Goal: Task Accomplishment & Management: Complete application form

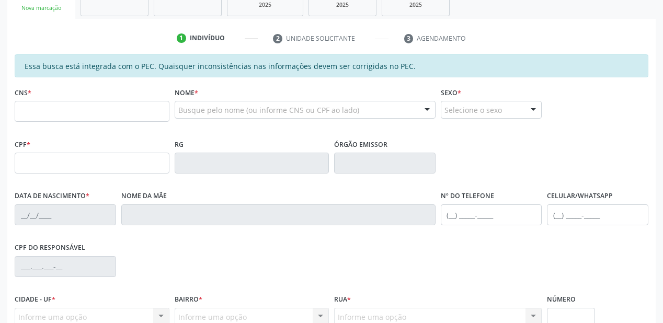
scroll to position [188, 0]
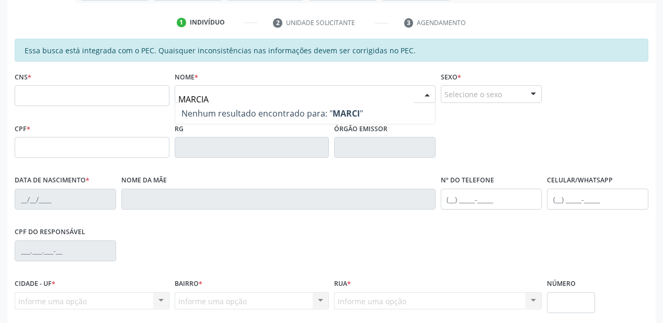
type input "MARCIA"
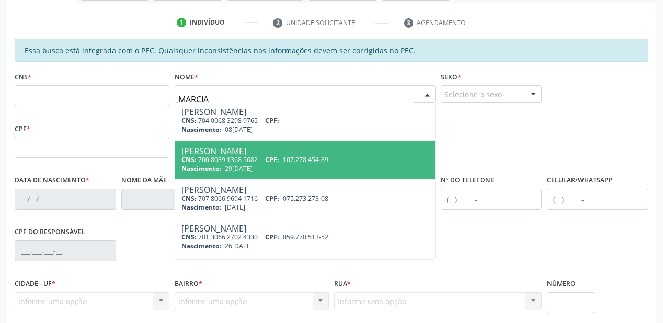
scroll to position [209, 0]
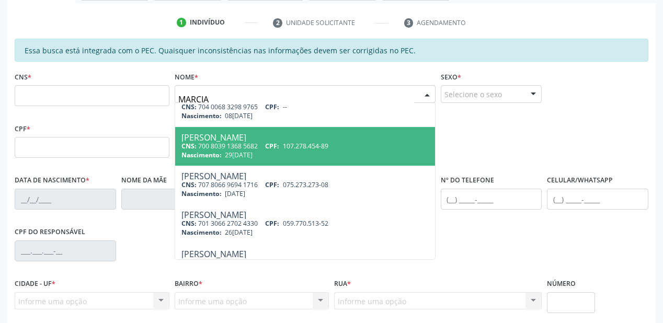
click at [265, 147] on div "CNS: 700 8039 1368 5682 CPF: 107.278.454-89" at bounding box center [304, 146] width 247 height 9
type input "700 8039 1368 5682"
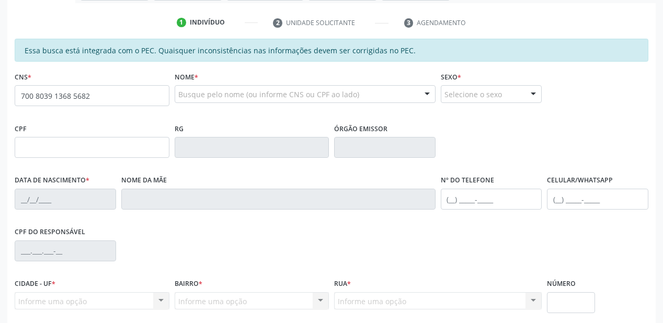
scroll to position [0, 0]
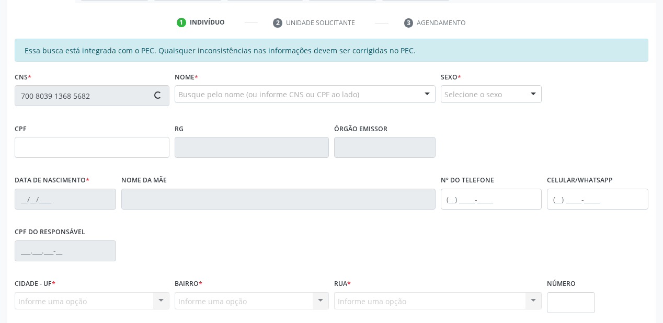
type input "107.278.454-89"
type input "29[DATE]"
type input "[PERSON_NAME]"
type input "[PHONE_NUMBER]"
type input "S/N"
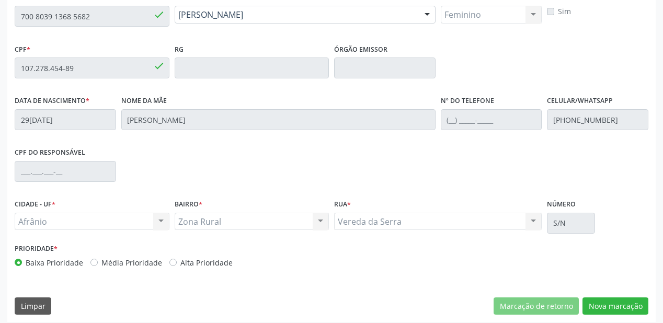
scroll to position [273, 0]
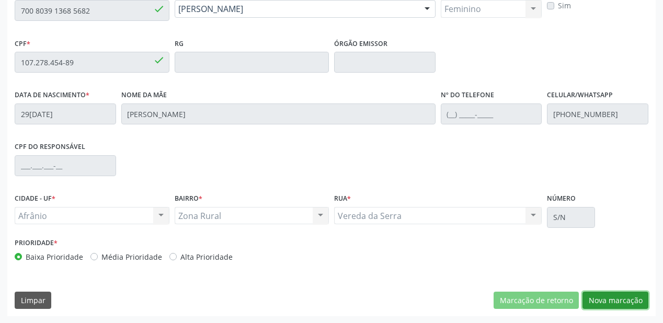
click at [606, 300] on button "Nova marcação" at bounding box center [615, 301] width 66 height 18
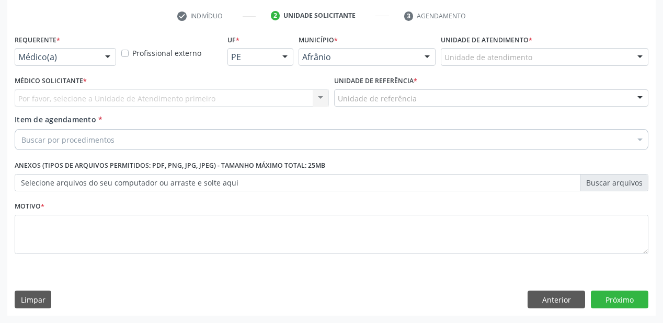
scroll to position [194, 0]
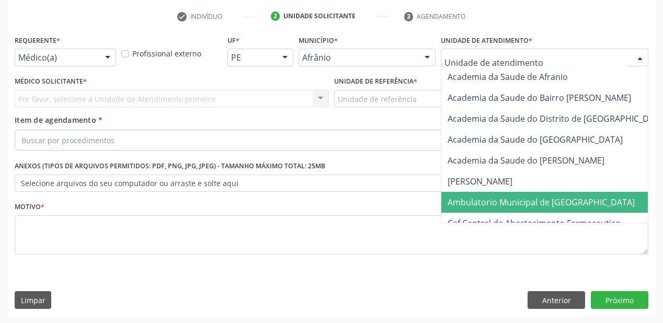
click at [464, 199] on span "Ambulatorio Municipal de [GEOGRAPHIC_DATA]" at bounding box center [540, 201] width 187 height 11
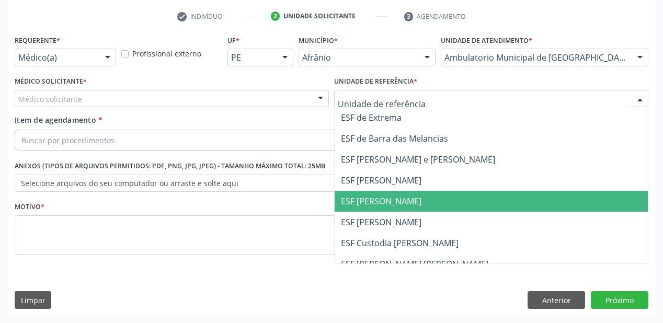
drag, startPoint x: 371, startPoint y: 203, endPoint x: 260, endPoint y: 148, distance: 123.9
click at [371, 203] on span "ESF [PERSON_NAME]" at bounding box center [381, 200] width 80 height 11
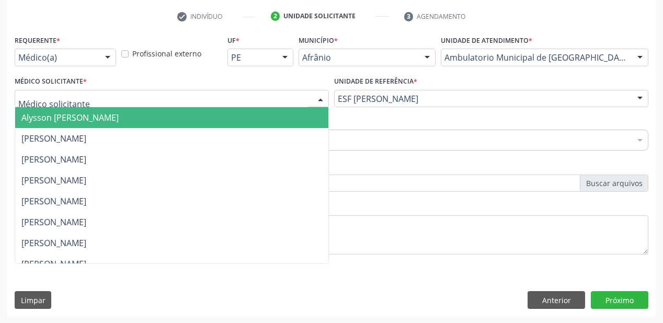
drag, startPoint x: 65, startPoint y: 99, endPoint x: 63, endPoint y: 116, distance: 16.9
click at [63, 119] on span "Alysson [PERSON_NAME]" at bounding box center [69, 117] width 97 height 11
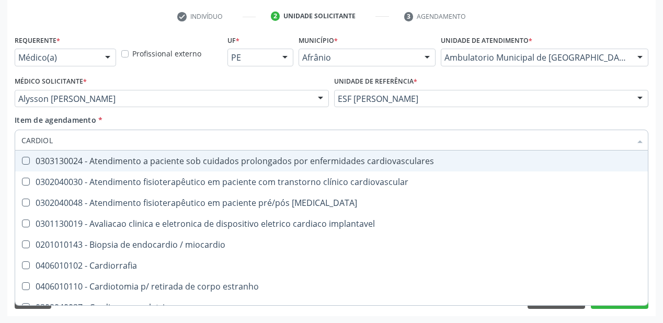
type input "CARDIOLO"
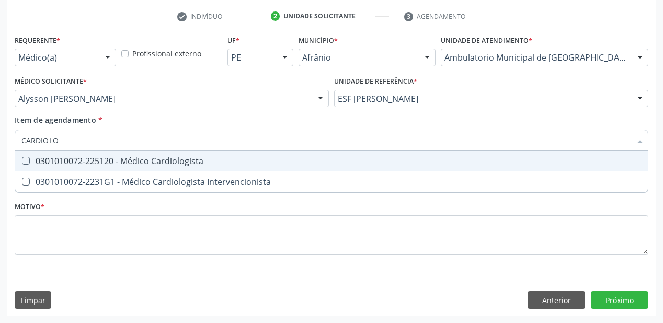
click at [82, 159] on div "0301010072-225120 - Médico Cardiologista" at bounding box center [331, 161] width 620 height 8
checkbox Cardiologista "true"
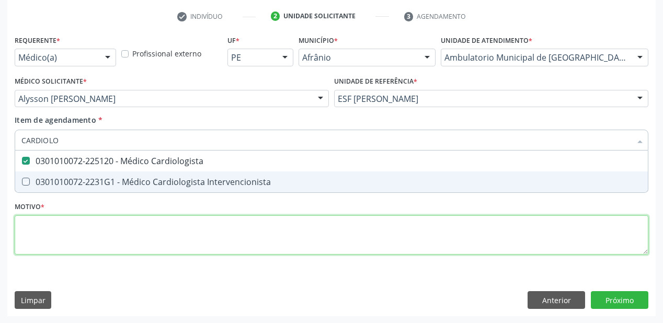
click at [37, 228] on div "Requerente * Médico(a) Médico(a) Enfermeiro(a) Paciente Nenhum resultado encont…" at bounding box center [331, 150] width 633 height 237
type textarea "*"
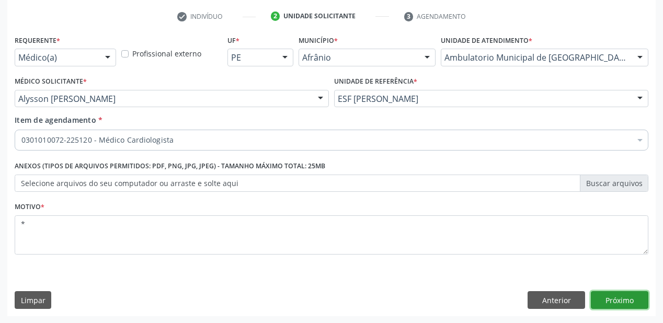
click at [620, 303] on button "Próximo" at bounding box center [619, 300] width 57 height 18
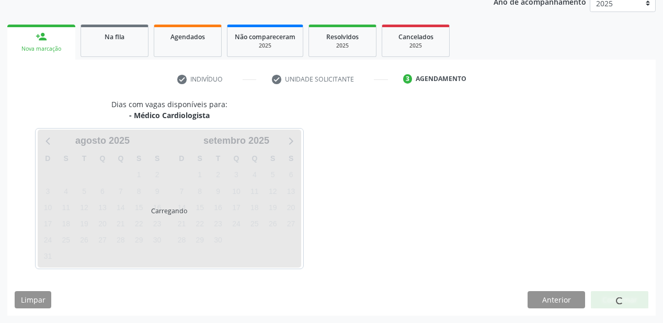
scroll to position [131, 0]
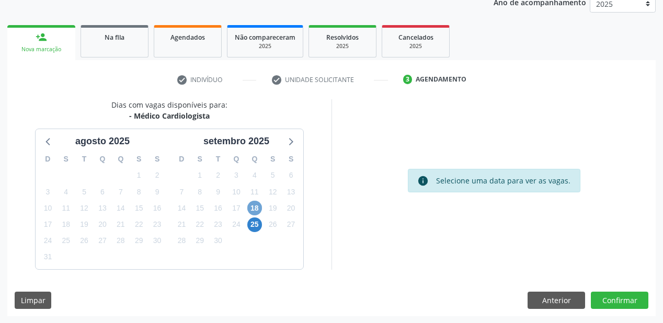
click at [258, 207] on span "18" at bounding box center [254, 208] width 15 height 15
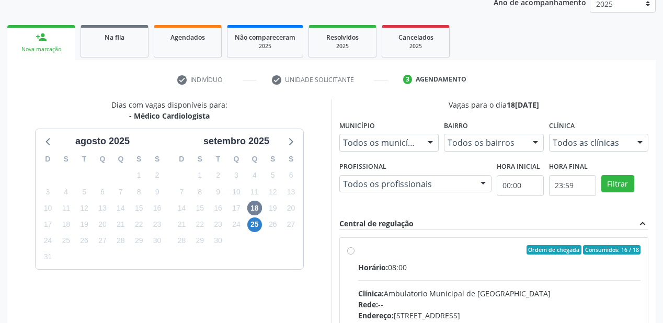
click at [354, 255] on input "Ordem de chegada Consumidos: 16 / 18 Horário: 08:00 Clínica: Ambulatorio Munici…" at bounding box center [350, 249] width 7 height 9
radio input "true"
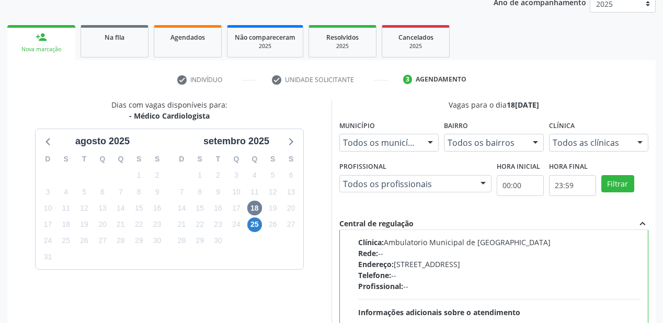
scroll to position [301, 0]
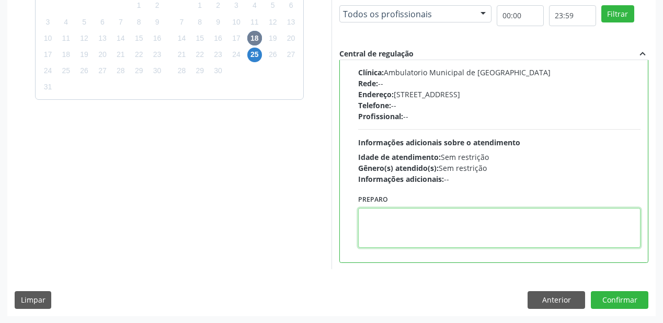
click at [406, 237] on textarea at bounding box center [499, 228] width 282 height 40
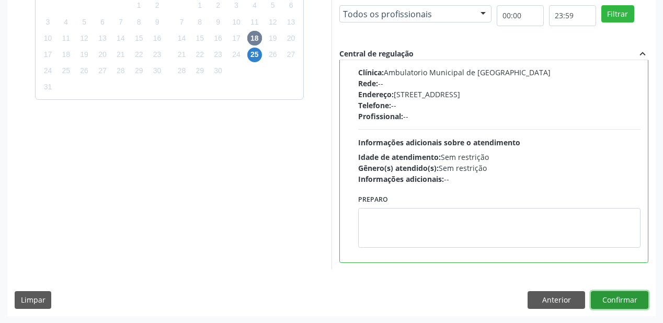
click at [592, 295] on button "Confirmar" at bounding box center [619, 300] width 57 height 18
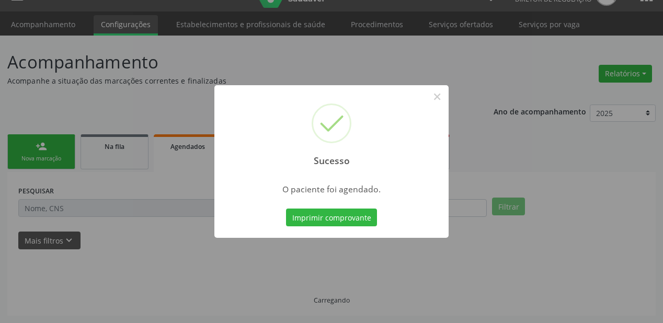
scroll to position [21, 0]
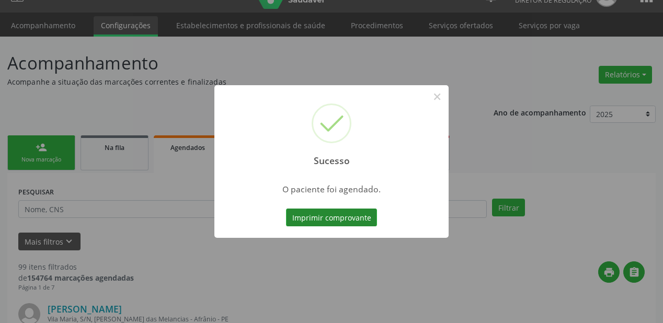
click at [322, 218] on button "Imprimir comprovante" at bounding box center [331, 218] width 91 height 18
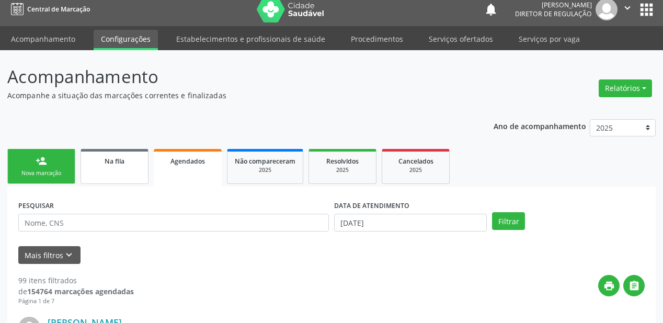
scroll to position [0, 0]
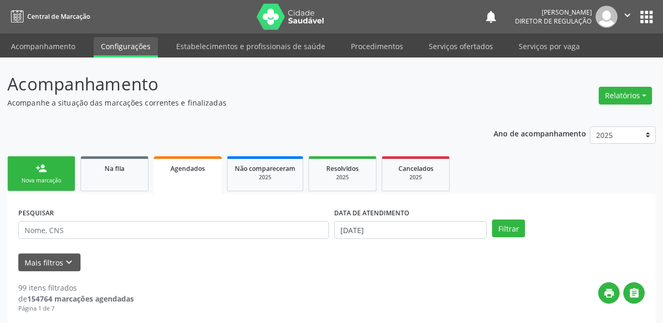
click at [36, 176] on link "person_add Nova marcação" at bounding box center [41, 173] width 68 height 35
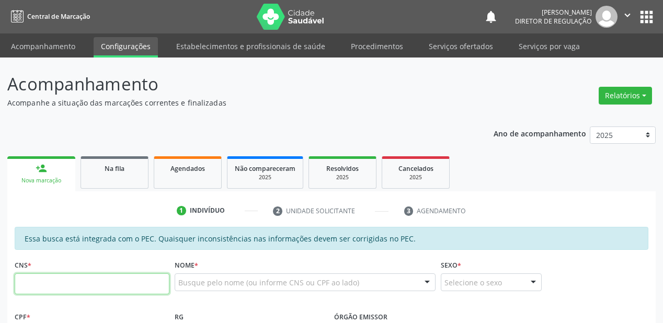
click at [61, 280] on input "text" at bounding box center [92, 283] width 155 height 21
type input "700 0097 2330 5806"
type input "054.981.374-86"
type input "[DATE]"
type input "[PERSON_NAME]"
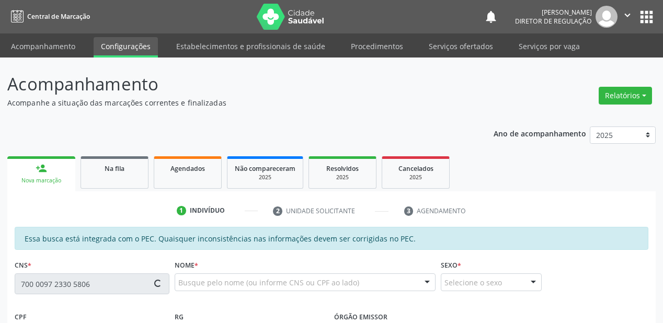
type input "[PHONE_NUMBER]"
type input "15"
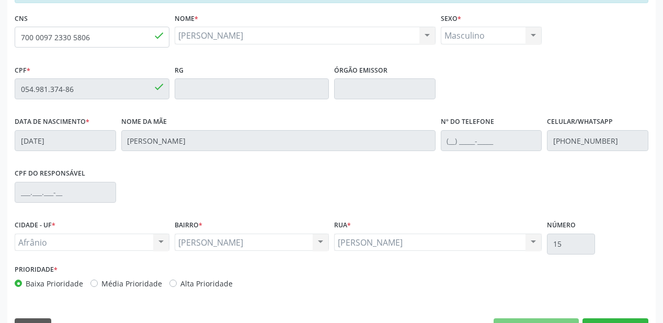
scroll to position [251, 0]
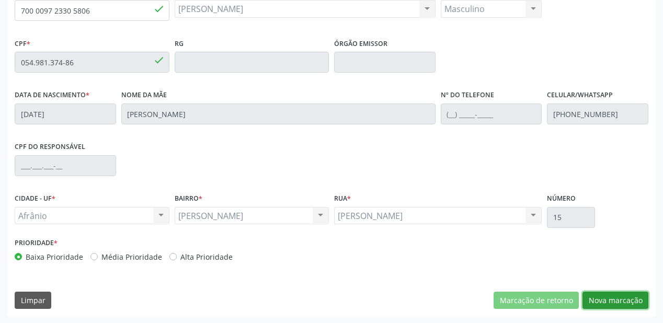
drag, startPoint x: 600, startPoint y: 299, endPoint x: 594, endPoint y: 295, distance: 7.1
click at [600, 298] on button "Nova marcação" at bounding box center [615, 301] width 66 height 18
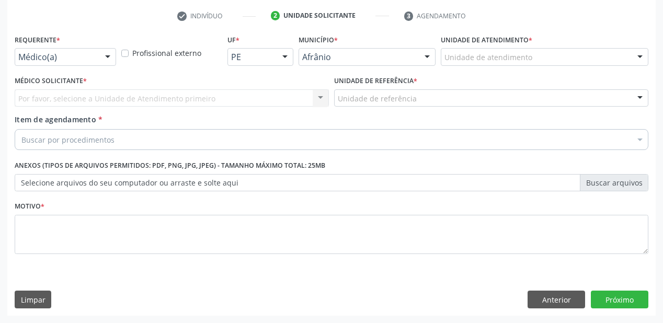
scroll to position [194, 0]
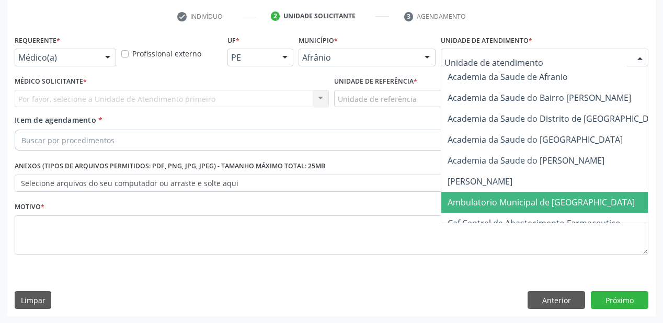
click at [460, 194] on span "Ambulatorio Municipal de [GEOGRAPHIC_DATA]" at bounding box center [568, 202] width 255 height 21
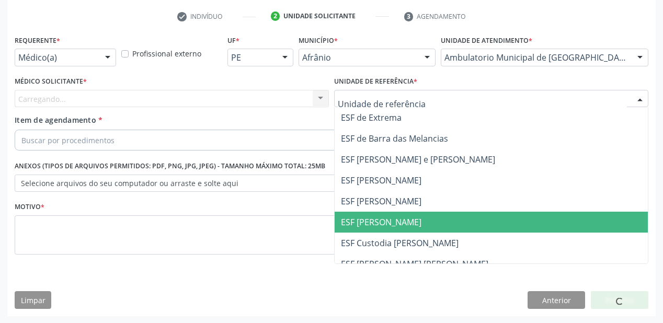
click at [380, 212] on span "ESF [PERSON_NAME]" at bounding box center [490, 222] width 313 height 21
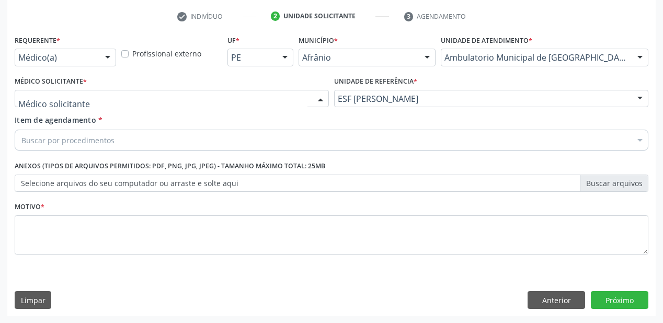
drag, startPoint x: 33, startPoint y: 98, endPoint x: 32, endPoint y: 120, distance: 22.0
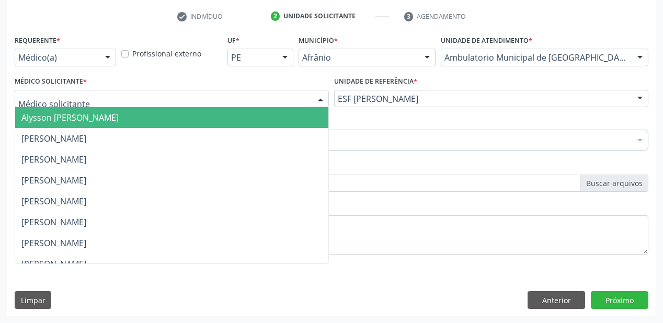
click at [33, 120] on span "Alysson [PERSON_NAME]" at bounding box center [69, 117] width 97 height 11
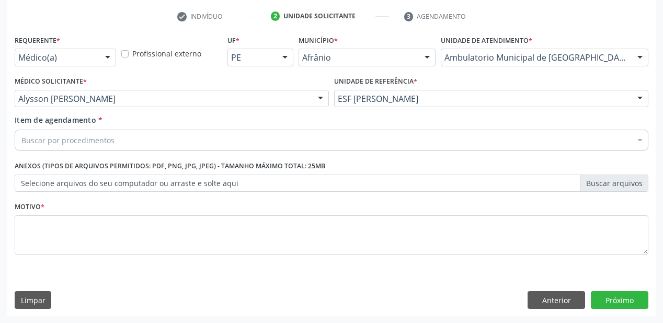
click at [27, 146] on div "Buscar por procedimentos" at bounding box center [331, 140] width 633 height 21
click at [21, 141] on input "Item de agendamento *" at bounding box center [21, 140] width 0 height 21
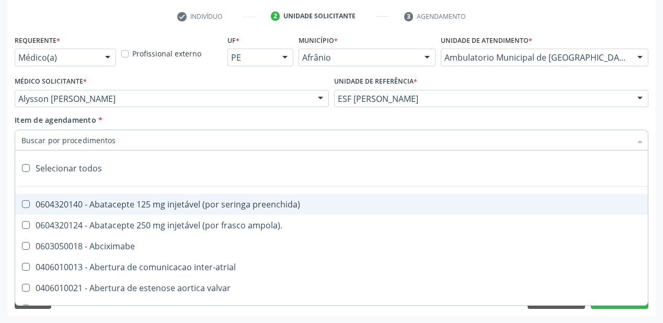
click at [39, 139] on input "Item de agendamento *" at bounding box center [325, 140] width 609 height 21
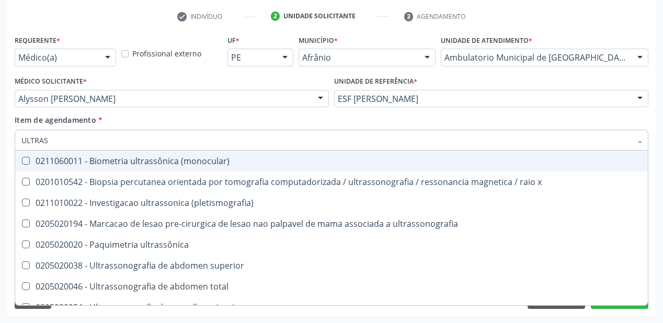
type input "ULTRASS"
click at [87, 140] on input "ULTRASS" at bounding box center [325, 140] width 609 height 21
click at [173, 173] on span "0201010542 - Biopsia percutanea orientada por tomografia computadorizada / ultr…" at bounding box center [331, 181] width 632 height 21
click at [61, 140] on input "ULTRASS" at bounding box center [325, 140] width 609 height 21
checkbox x "true"
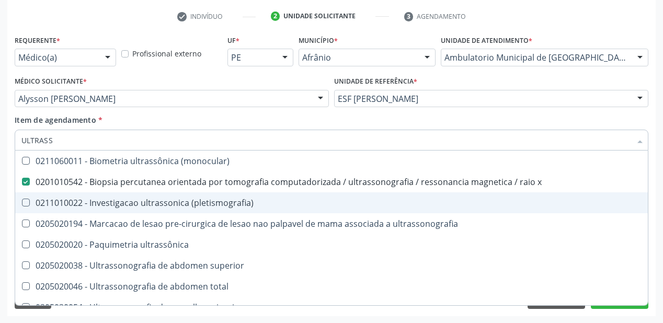
click at [88, 205] on div "0211010022 - Investigacao ultrassonica (pletismografia)" at bounding box center [331, 203] width 620 height 8
checkbox \(pletismografia\) "true"
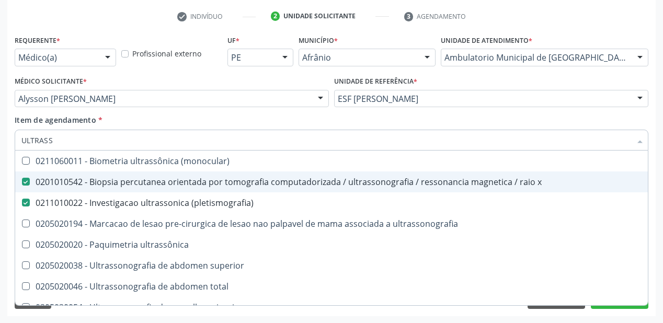
click at [90, 180] on div "0201010542 - Biopsia percutanea orientada por tomografia computadorizada / ultr…" at bounding box center [331, 182] width 620 height 8
checkbox x "false"
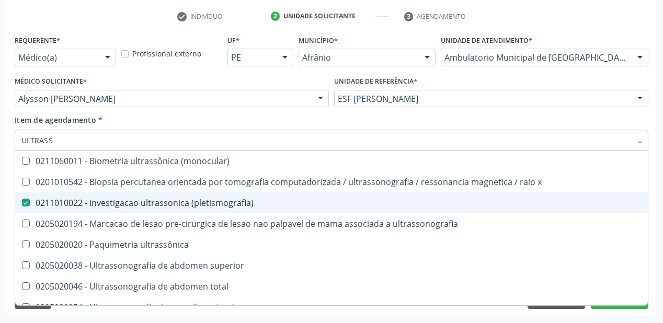
click at [70, 201] on div "0211010022 - Investigacao ultrassonica (pletismografia)" at bounding box center [331, 203] width 620 height 8
checkbox \(pletismografia\) "false"
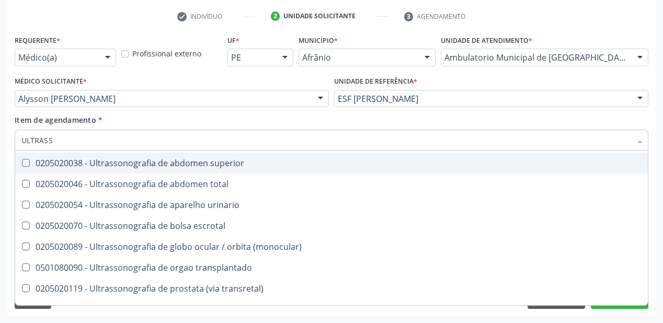
scroll to position [125, 0]
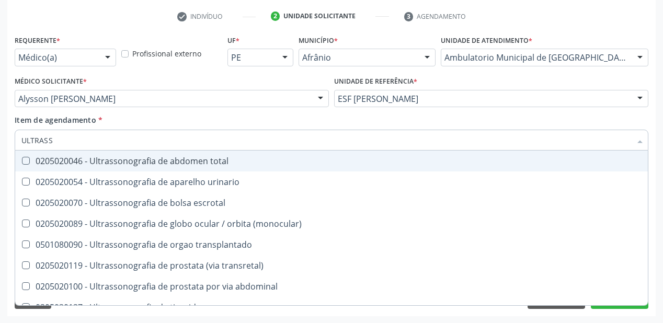
click at [109, 163] on div "0205020046 - Ultrassonografia de abdomen total" at bounding box center [331, 161] width 620 height 8
checkbox total "true"
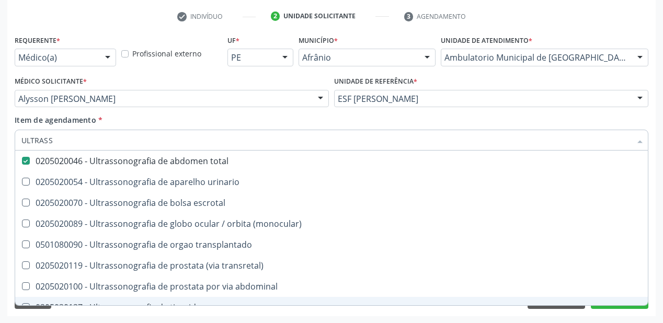
click at [65, 314] on div "Requerente * Médico(a) Médico(a) Enfermeiro(a) Paciente Nenhum resultado encont…" at bounding box center [331, 174] width 648 height 284
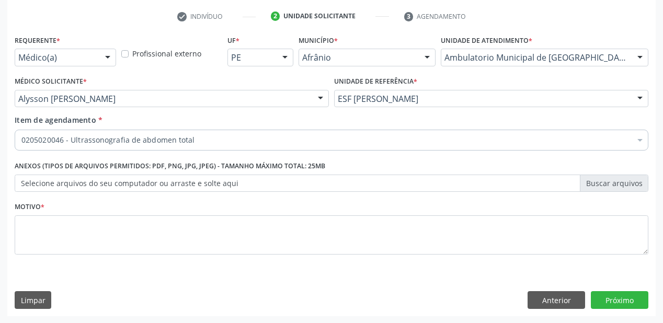
scroll to position [0, 0]
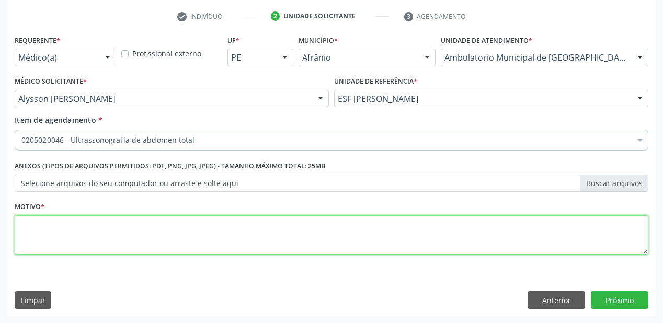
click at [86, 238] on textarea at bounding box center [331, 235] width 633 height 40
type textarea "*"
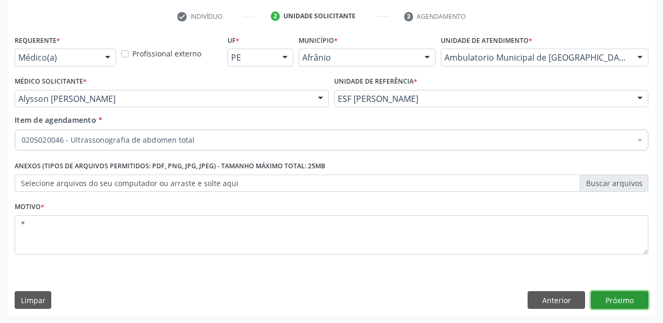
click at [610, 300] on button "Próximo" at bounding box center [619, 300] width 57 height 18
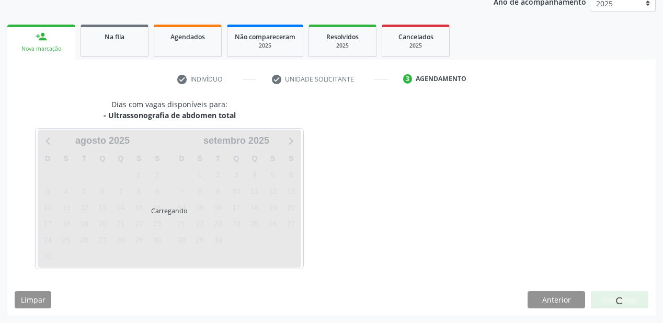
scroll to position [131, 0]
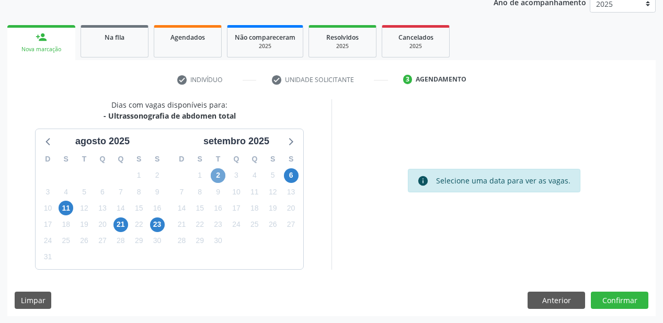
click at [215, 170] on span "2" at bounding box center [218, 175] width 15 height 15
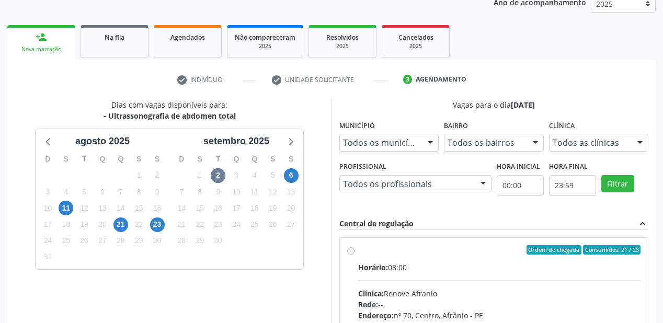
click at [467, 280] on hr at bounding box center [499, 280] width 282 height 1
click at [354, 255] on input "Ordem de chegada Consumidos: 21 / 23 Horário: 08:00 Clínica: Renove Afranio Red…" at bounding box center [350, 249] width 7 height 9
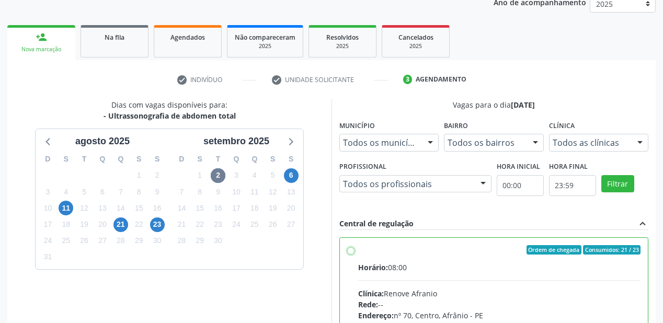
radio input "true"
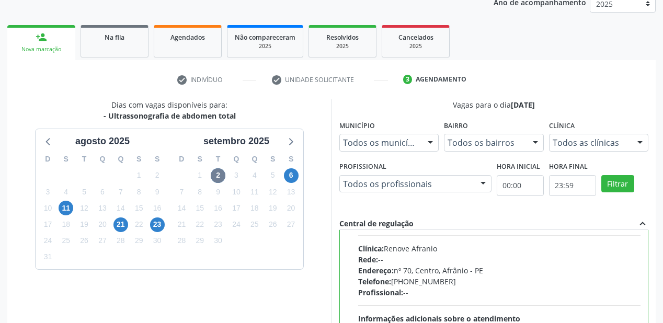
scroll to position [51, 0]
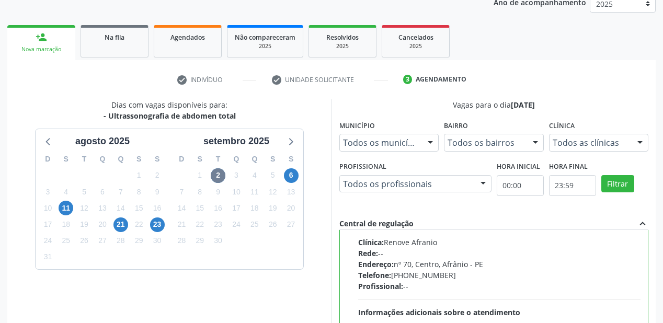
click at [386, 225] on div "Horário: 08:00 Clínica: Renove Afranio Rede: -- Endereço: [STREET_ADDRESS] Tele…" at bounding box center [499, 283] width 282 height 144
click at [354, 203] on input "Ordem de chegada Consumidos: 21 / 23 Horário: 08:00 Clínica: Renove Afranio Red…" at bounding box center [350, 198] width 7 height 9
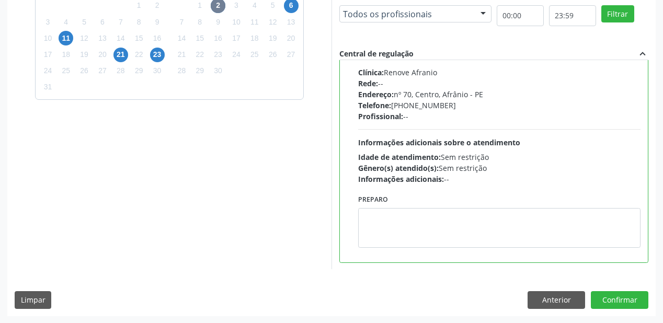
scroll to position [0, 0]
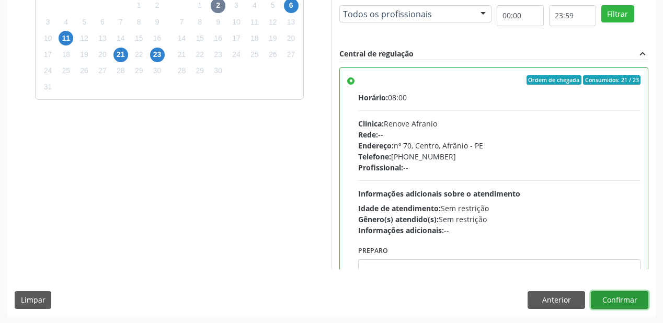
click at [612, 301] on button "Confirmar" at bounding box center [619, 300] width 57 height 18
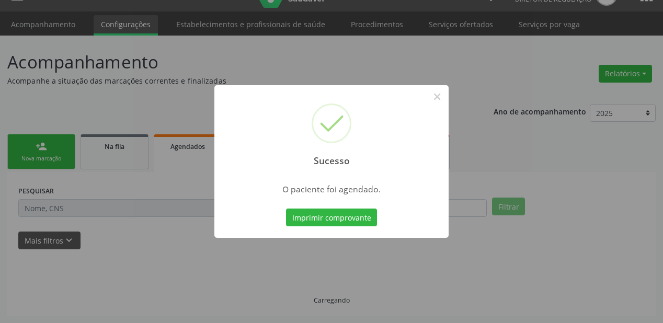
scroll to position [21, 0]
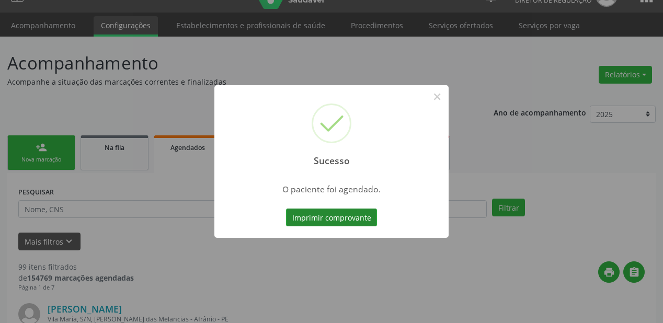
click at [322, 219] on button "Imprimir comprovante" at bounding box center [331, 218] width 91 height 18
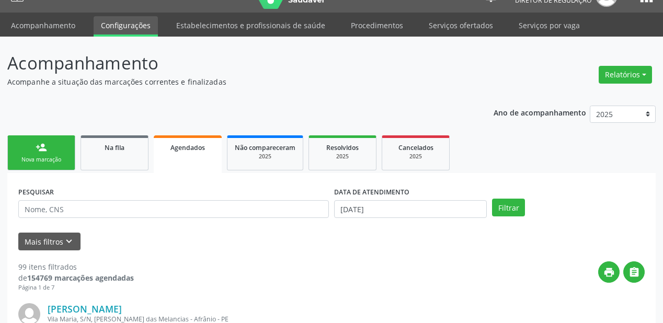
click at [55, 153] on link "person_add Nova marcação" at bounding box center [41, 152] width 68 height 35
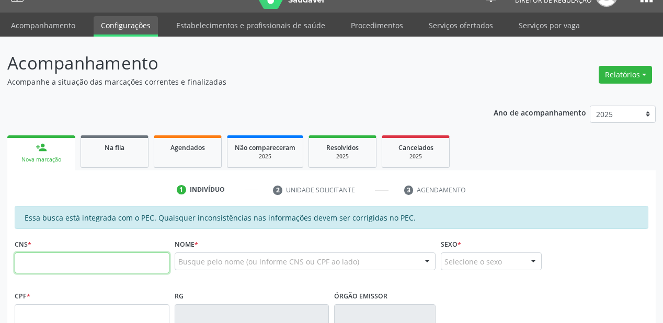
click at [66, 255] on input "text" at bounding box center [92, 262] width 155 height 21
type input "702 9025 2412 2878"
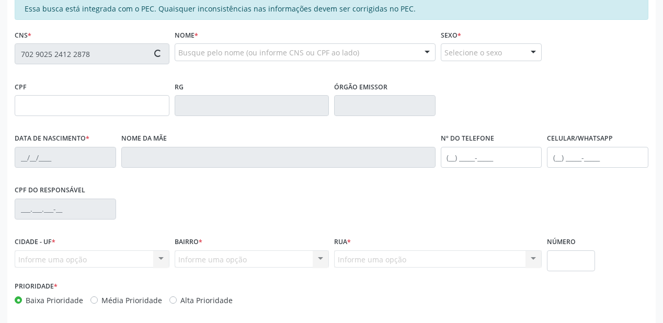
type input "714.061.864-06"
type input "18[DATE]"
type input "Luzia Maria de [PERSON_NAME]"
type input "[PHONE_NUMBER]"
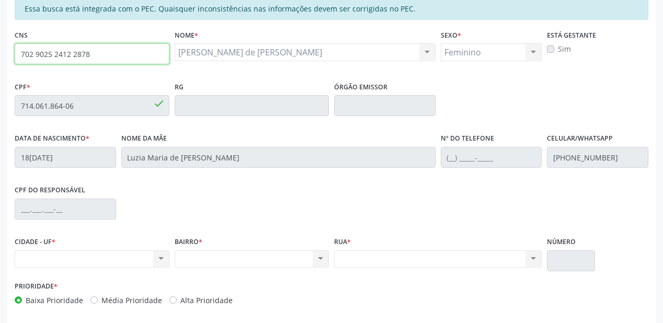
drag, startPoint x: 102, startPoint y: 57, endPoint x: 18, endPoint y: 56, distance: 84.1
click at [18, 56] on input "702 9025 2412 2878" at bounding box center [92, 53] width 155 height 21
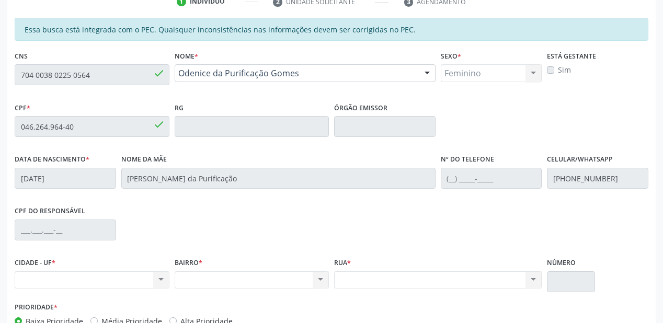
scroll to position [209, 0]
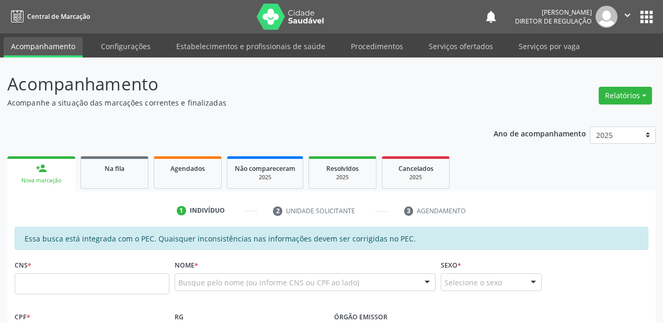
scroll to position [209, 0]
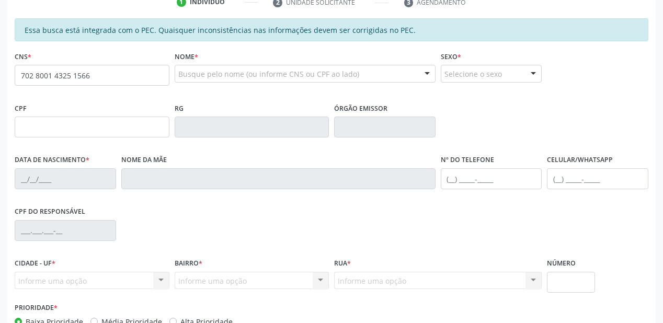
type input "702 8001 4325 1566"
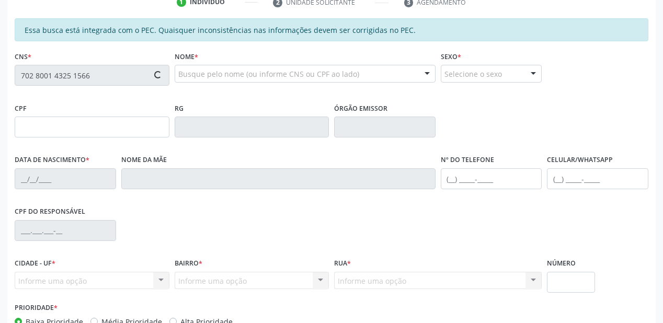
type input "144.822.424-11"
type input "06/03/1997"
type input "Zilta Luiza da Conceição"
type input "(87) 98804-3706"
